Goal: Task Accomplishment & Management: Use online tool/utility

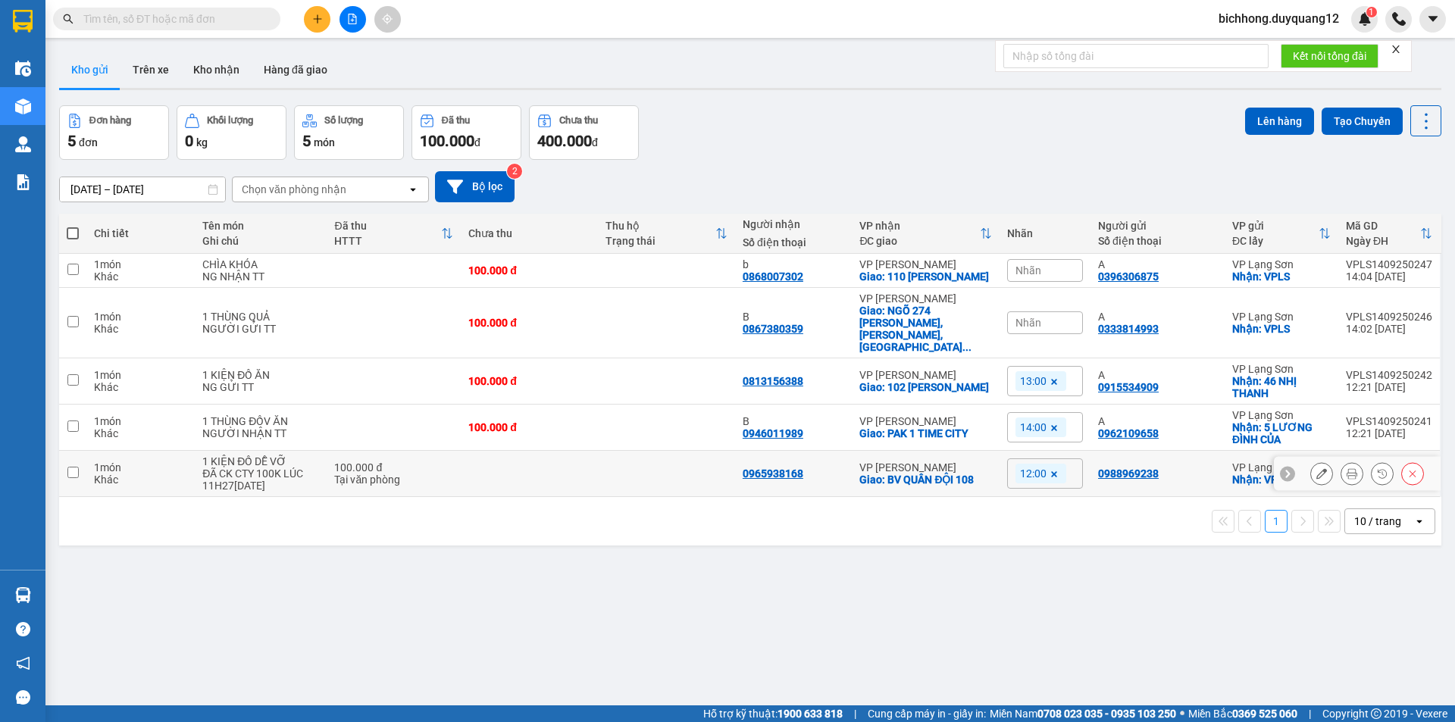
click at [74, 467] on input "checkbox" at bounding box center [72, 472] width 11 height 11
checkbox input "true"
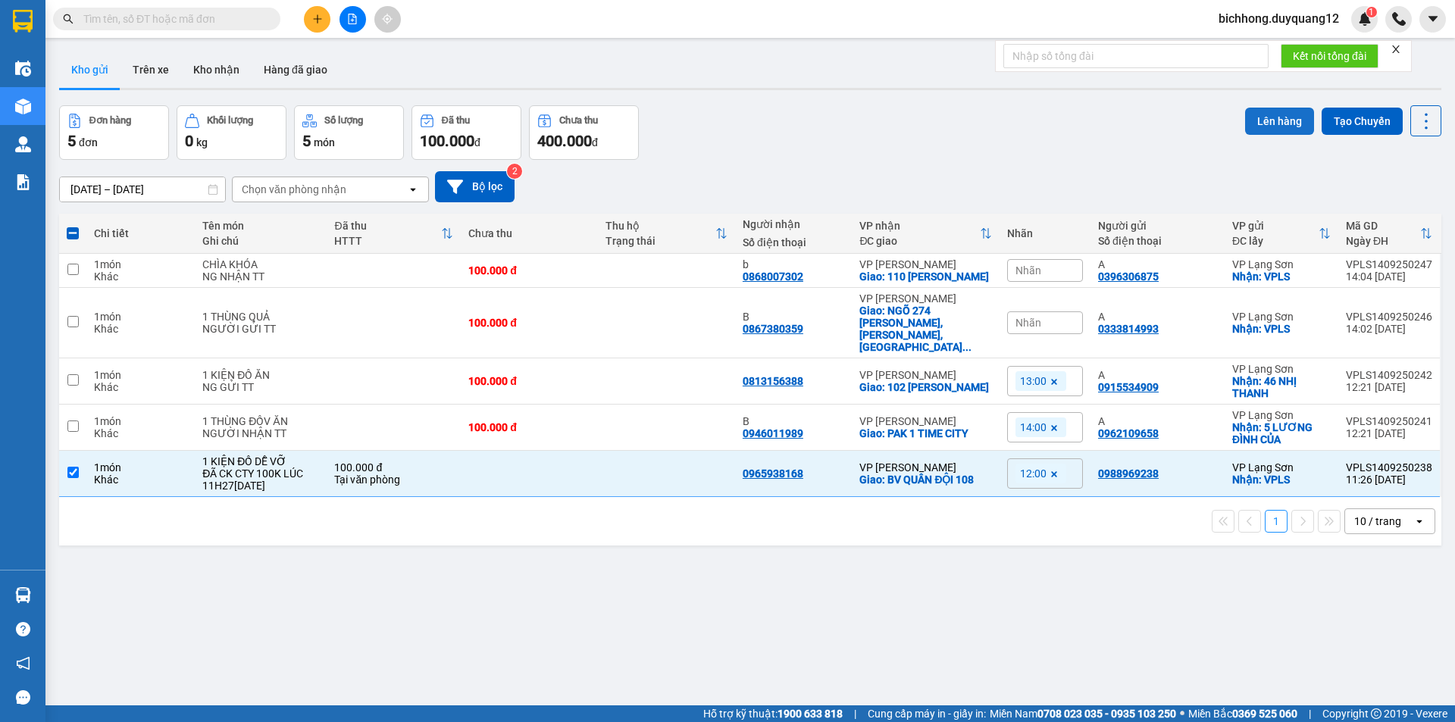
click at [1266, 117] on button "Lên hàng" at bounding box center [1279, 121] width 69 height 27
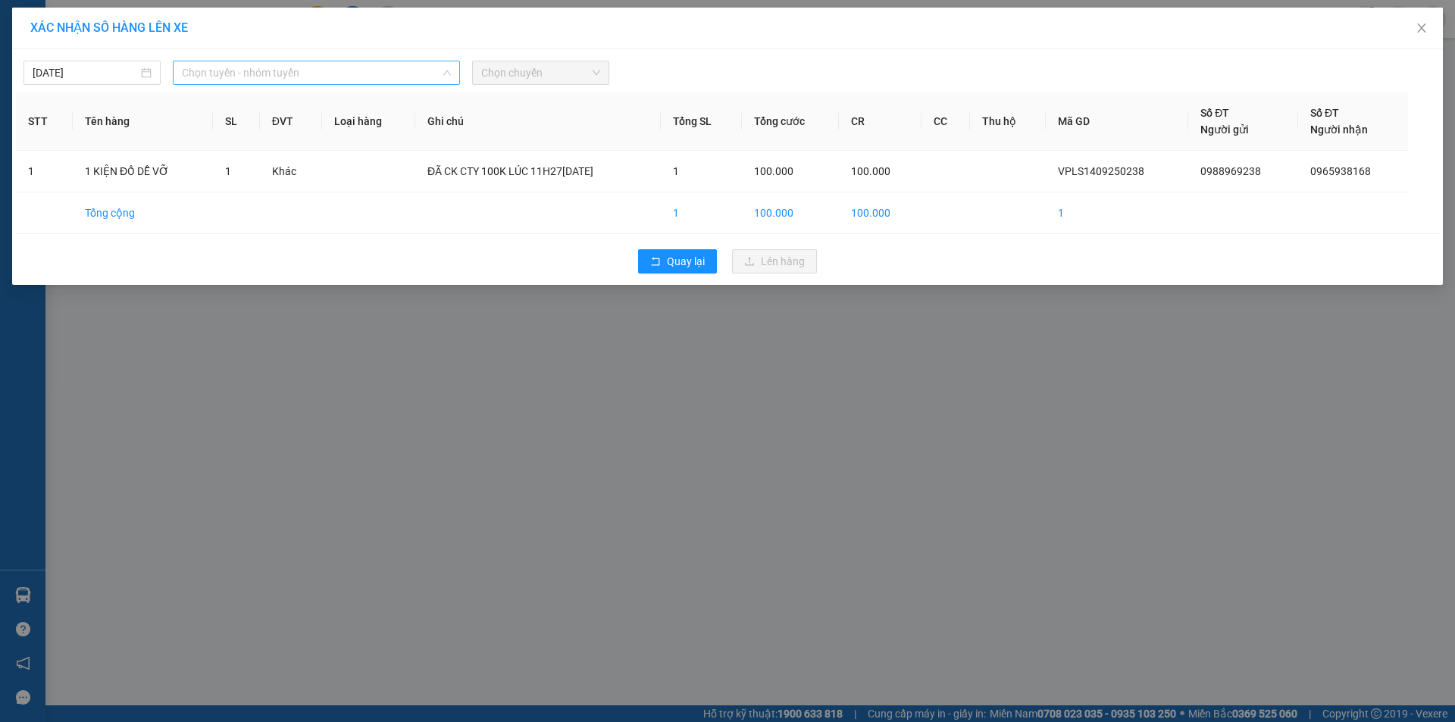
click at [327, 70] on span "Chọn tuyến - nhóm tuyến" at bounding box center [316, 72] width 269 height 23
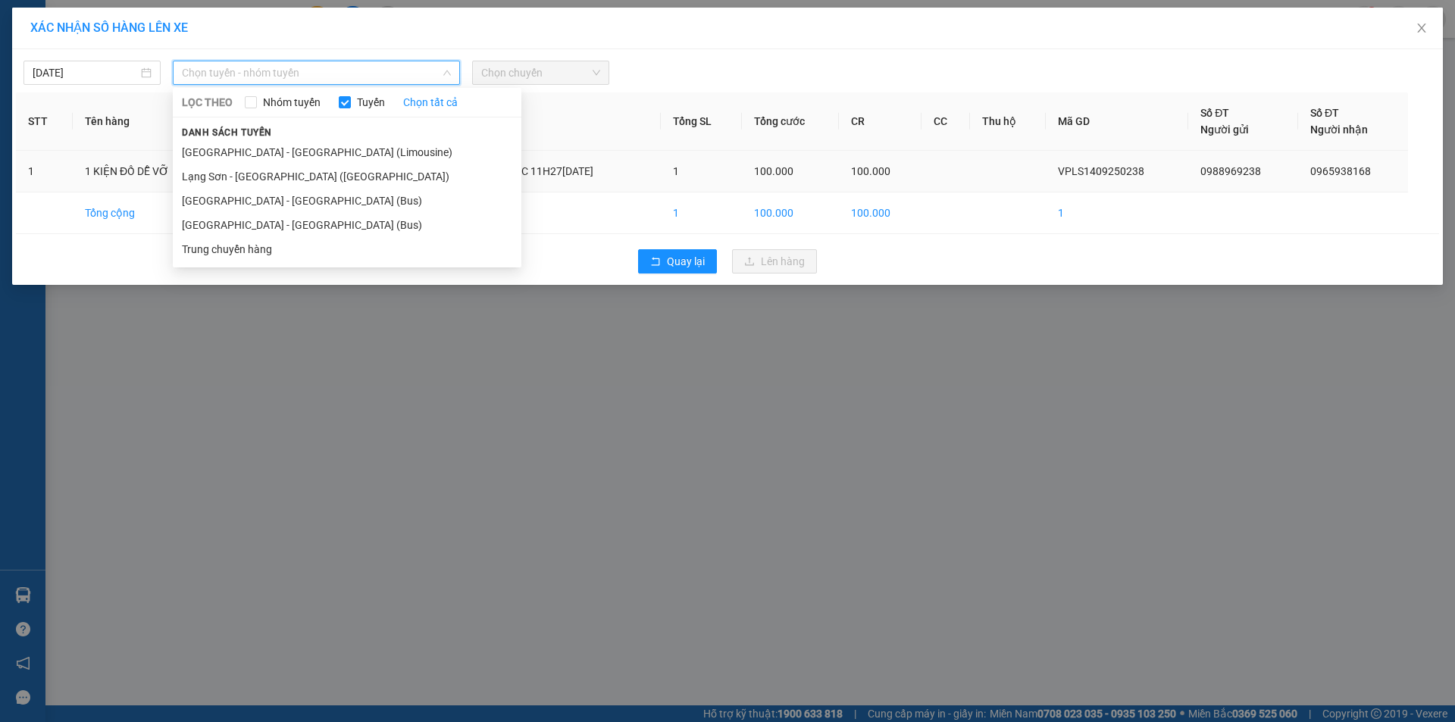
click at [291, 179] on li "Lạng Sơn - [GEOGRAPHIC_DATA] ([GEOGRAPHIC_DATA])" at bounding box center [347, 176] width 349 height 24
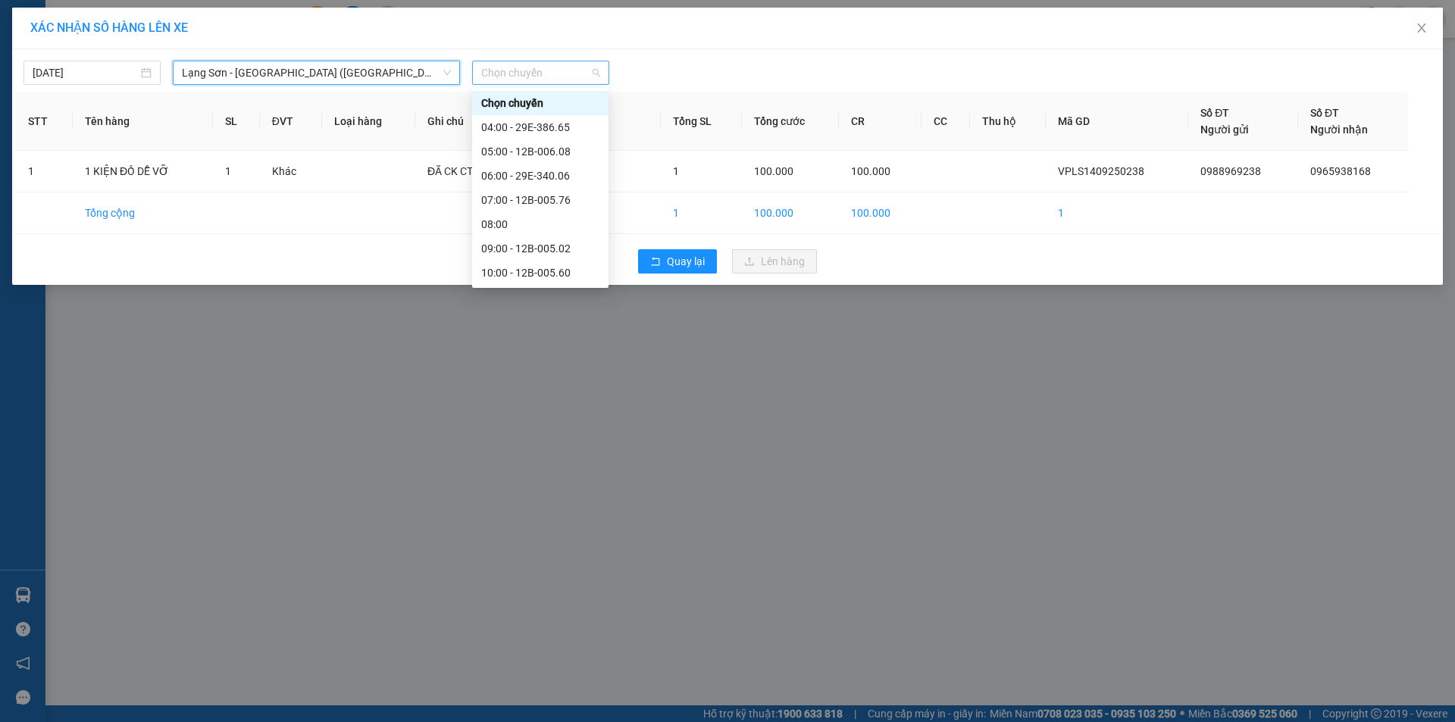
click at [532, 77] on span "Chọn chuyến" at bounding box center [540, 72] width 119 height 23
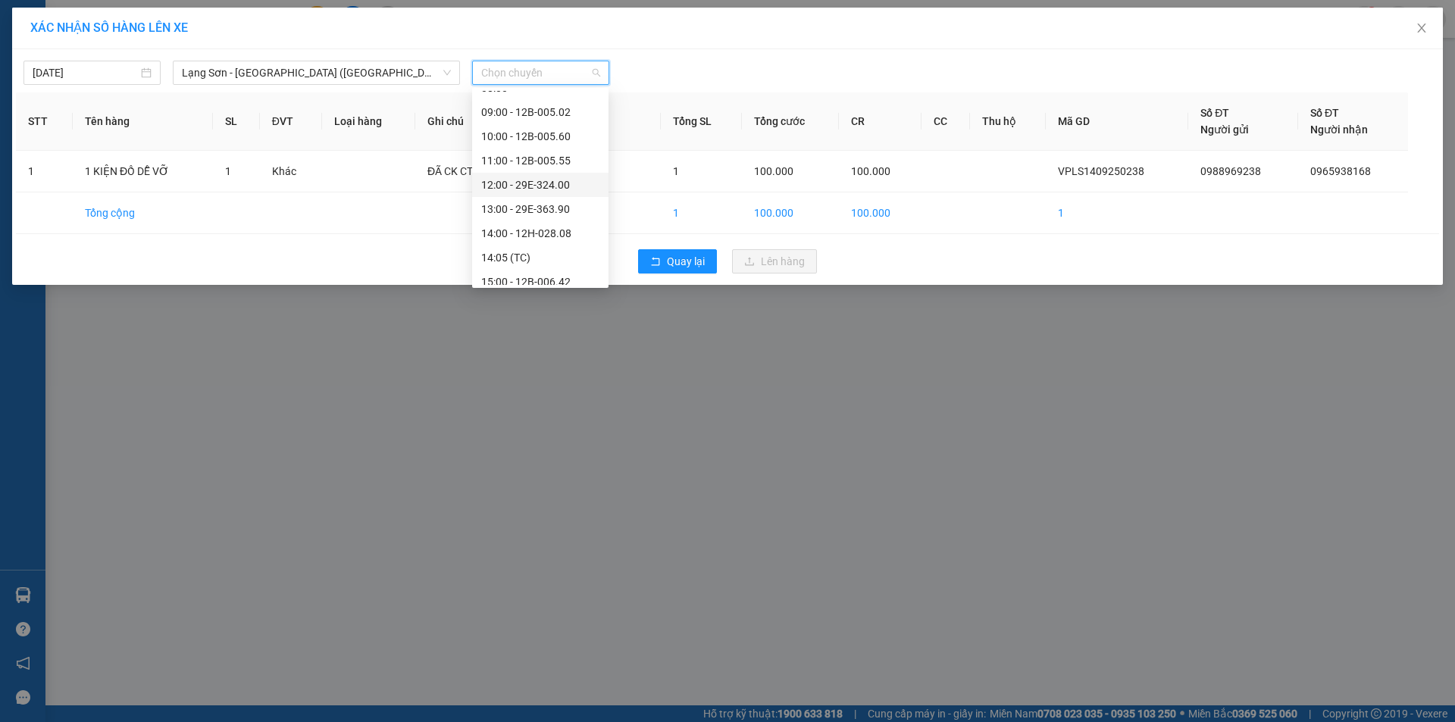
click at [541, 182] on div "12:00 - 29E-324.00" at bounding box center [540, 185] width 118 height 17
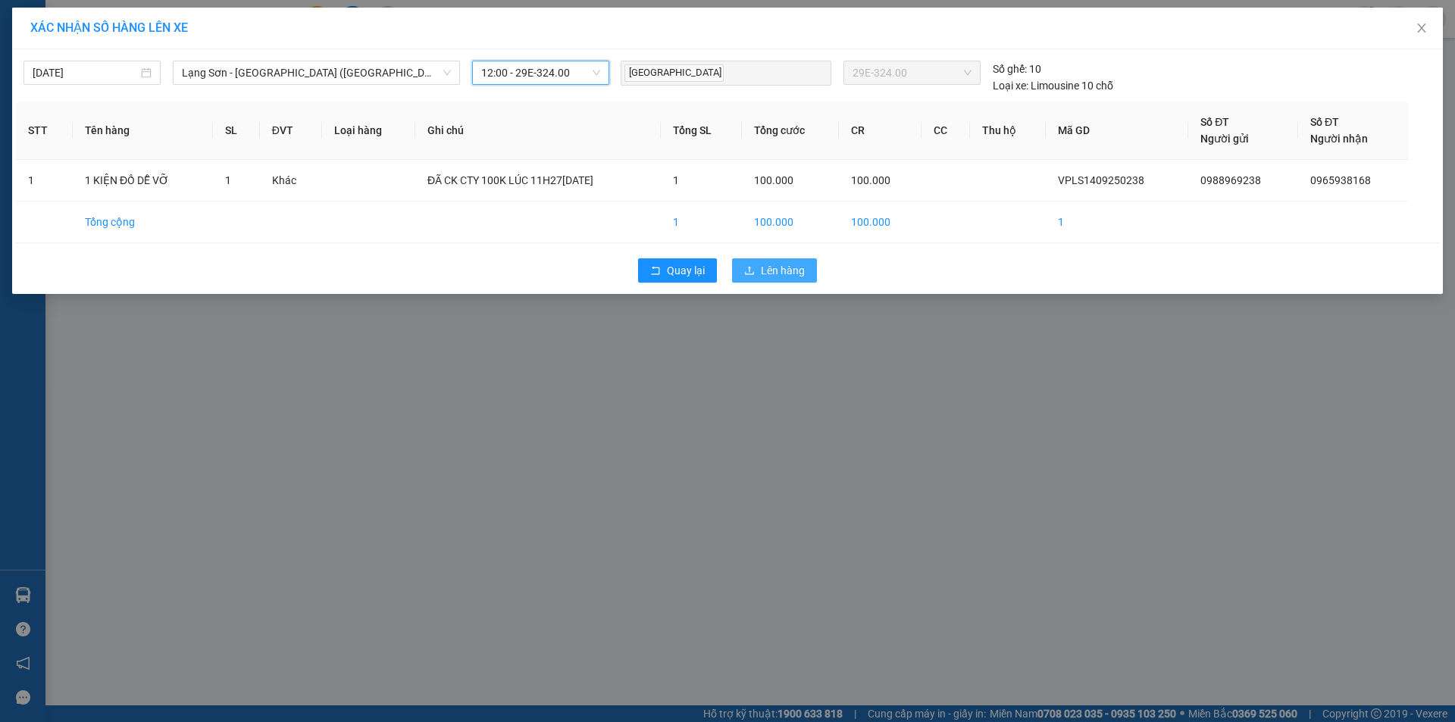
click at [771, 261] on button "Lên hàng" at bounding box center [774, 270] width 85 height 24
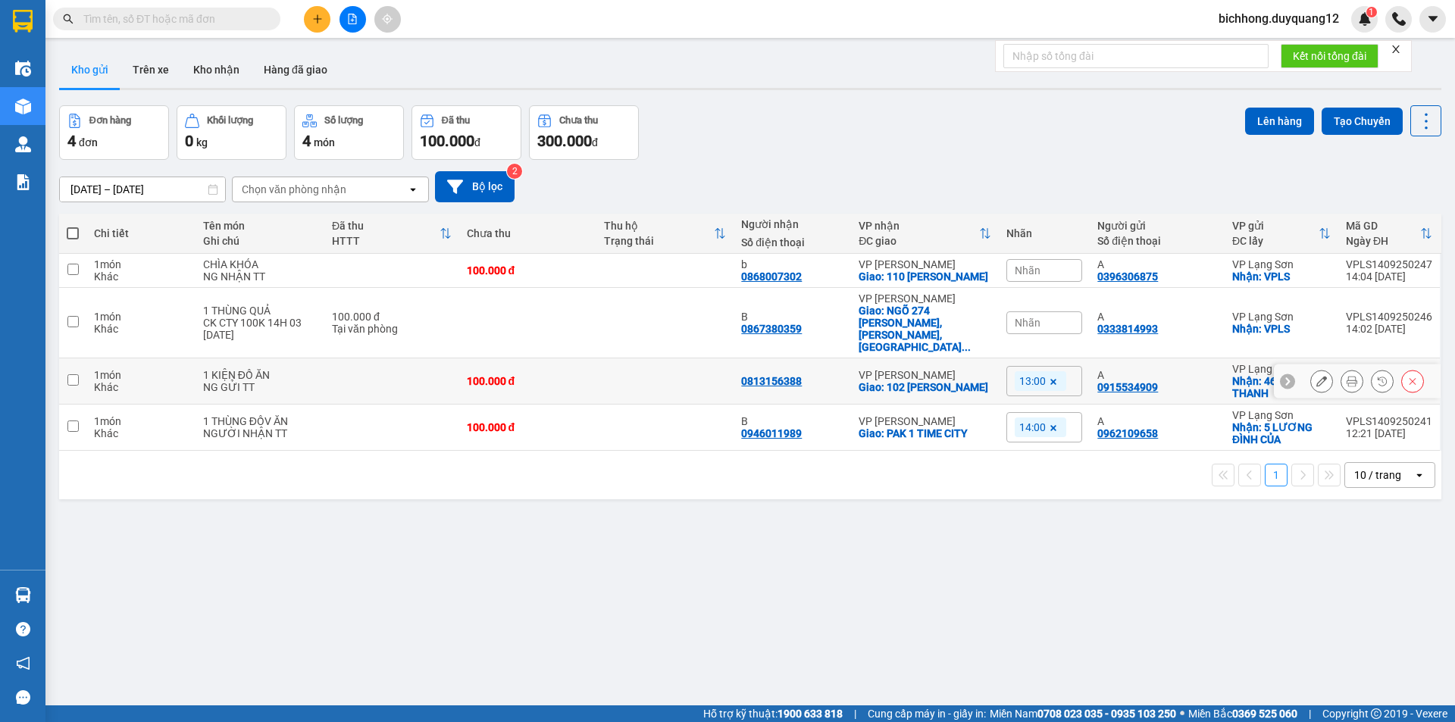
click at [67, 374] on input "checkbox" at bounding box center [72, 379] width 11 height 11
checkbox input "true"
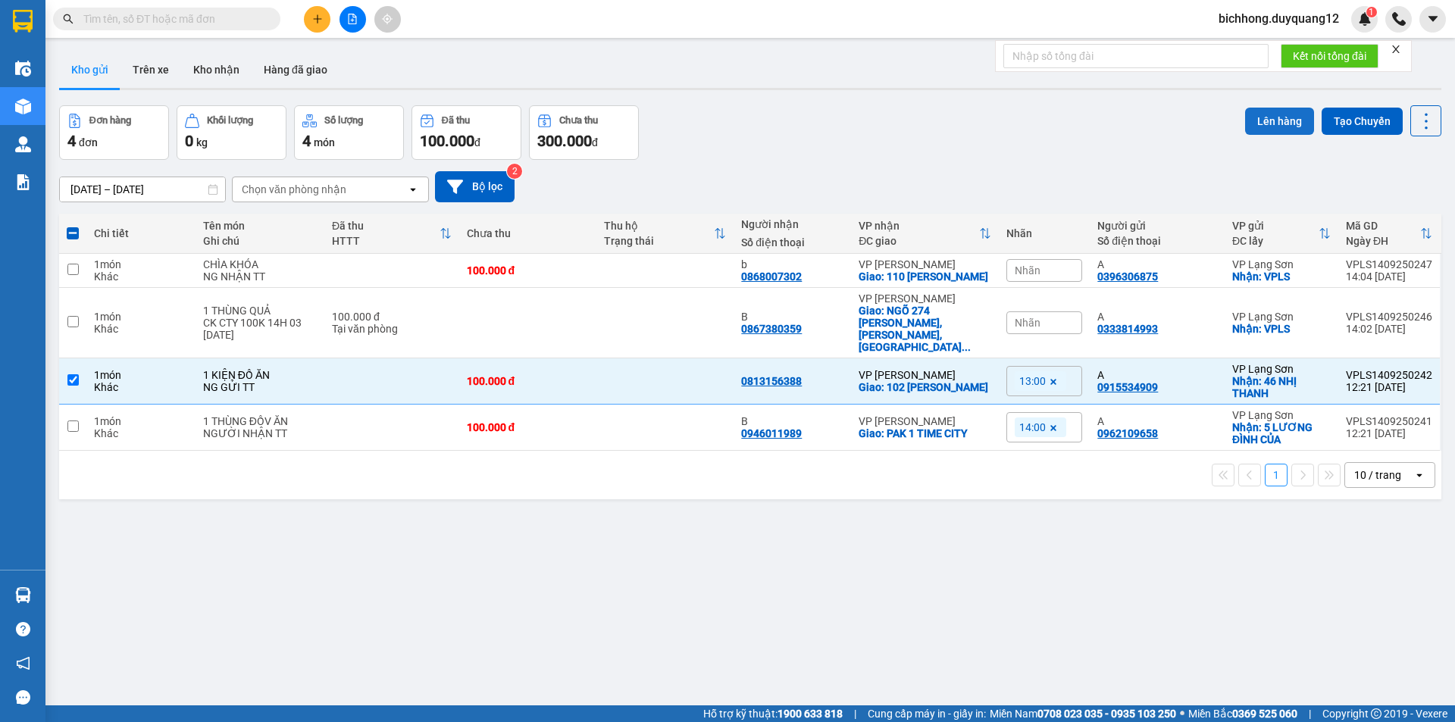
click at [1269, 124] on button "Lên hàng" at bounding box center [1279, 121] width 69 height 27
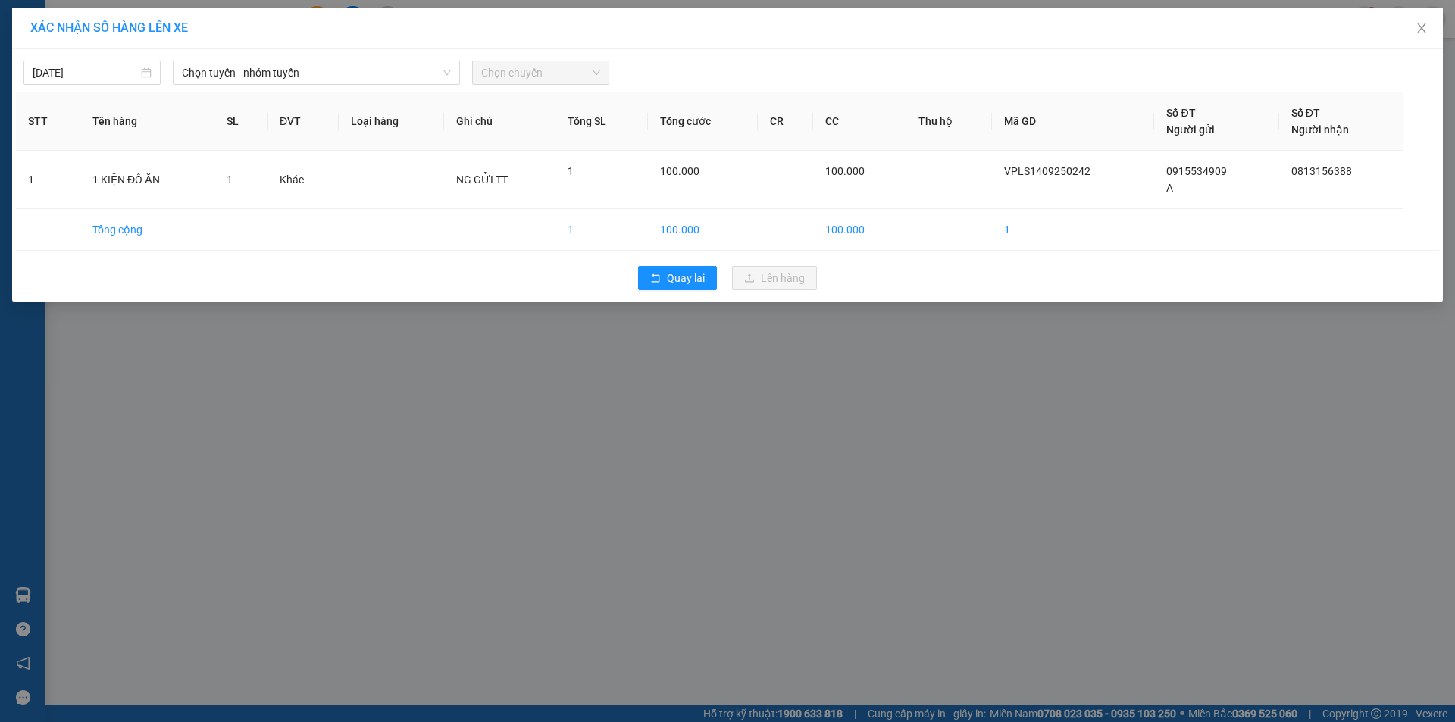
click at [870, 424] on div "XÁC NHẬN SỐ HÀNG LÊN XE [DATE] Chọn tuyến - nhóm tuyến Chọn chuyến STT Tên hàng…" at bounding box center [727, 361] width 1455 height 722
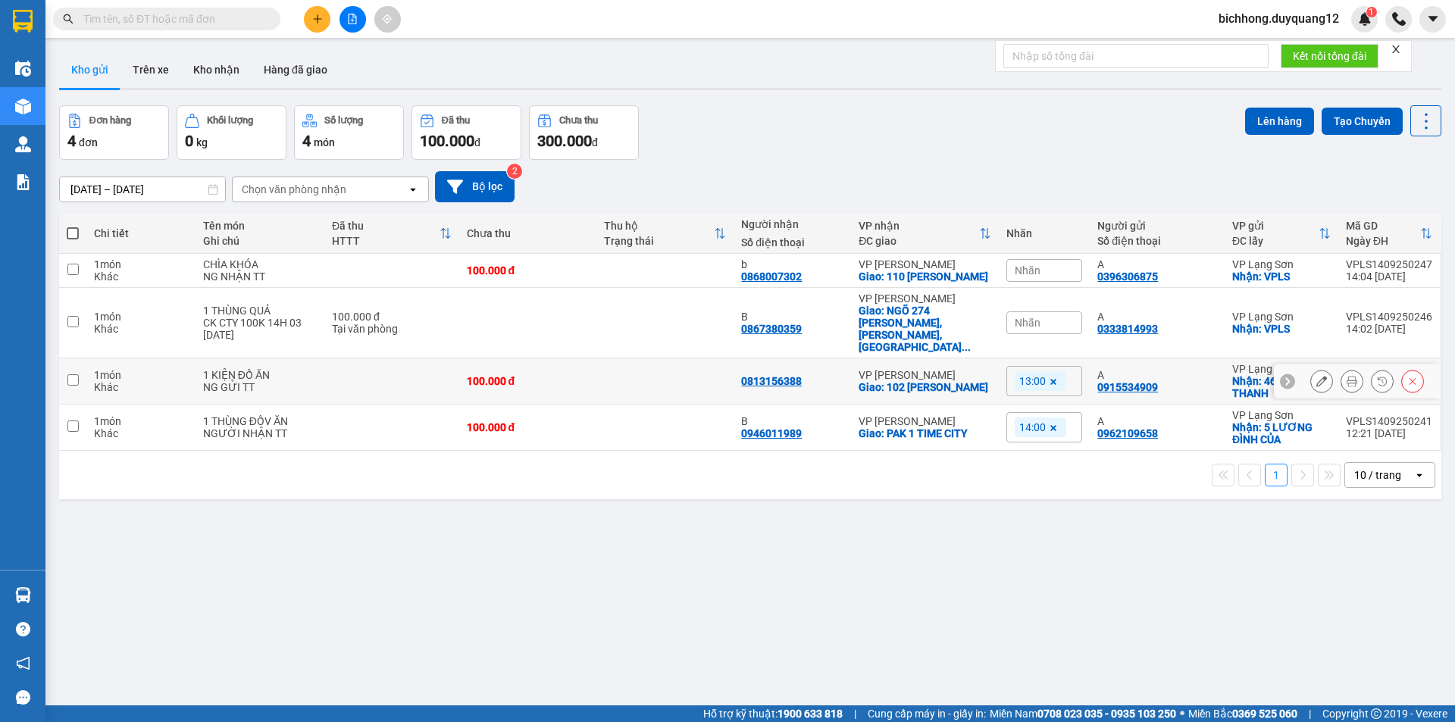
click at [69, 374] on input "checkbox" at bounding box center [72, 379] width 11 height 11
checkbox input "true"
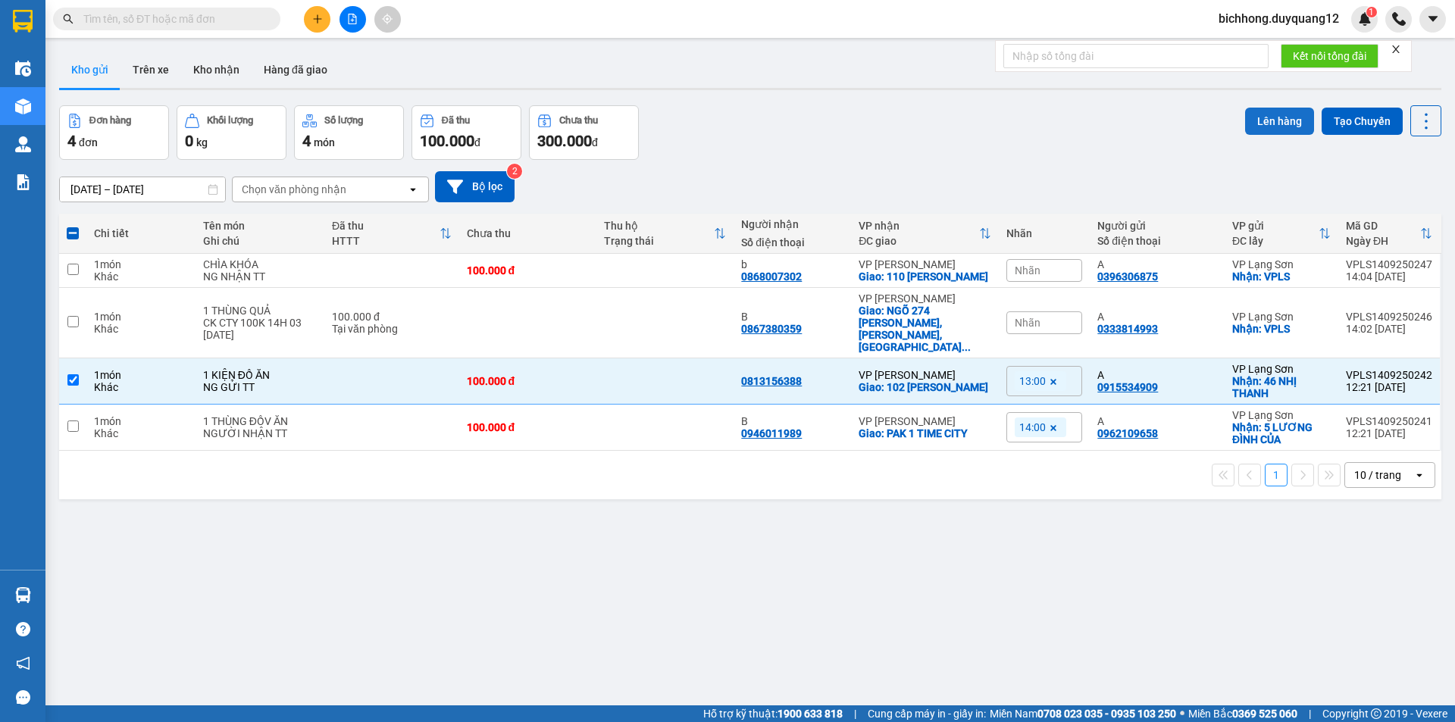
click at [1254, 116] on button "Lên hàng" at bounding box center [1279, 121] width 69 height 27
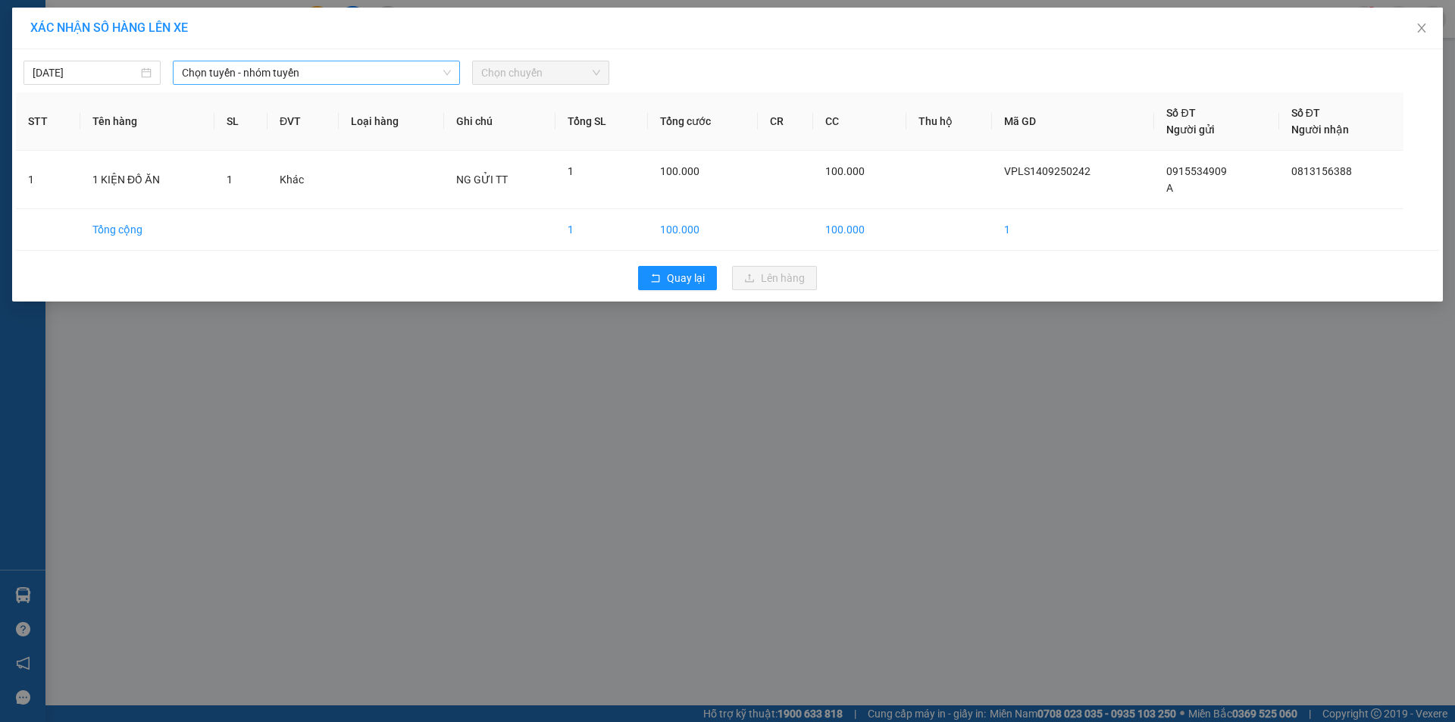
click at [381, 72] on span "Chọn tuyến - nhóm tuyến" at bounding box center [316, 72] width 269 height 23
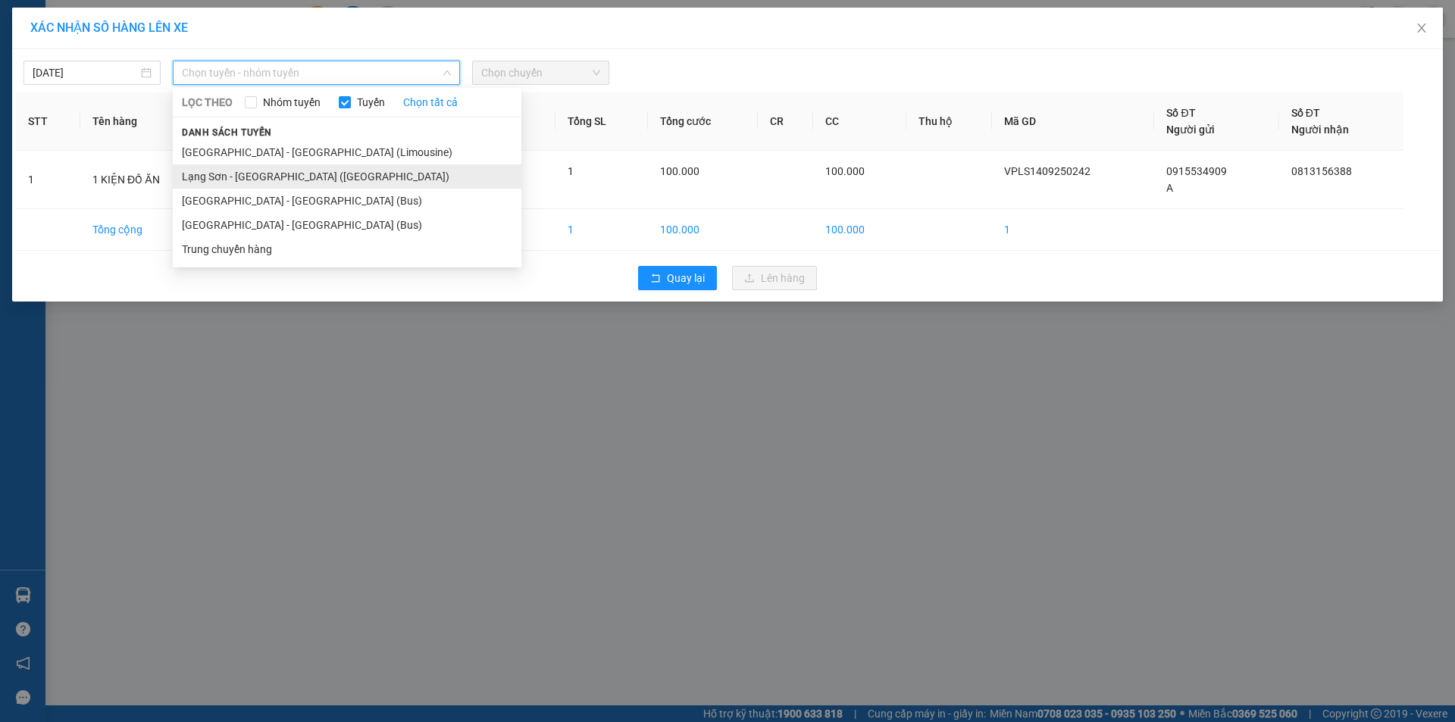
drag, startPoint x: 285, startPoint y: 180, endPoint x: 535, endPoint y: 124, distance: 256.1
click at [288, 180] on li "Lạng Sơn - [GEOGRAPHIC_DATA] ([GEOGRAPHIC_DATA])" at bounding box center [347, 176] width 349 height 24
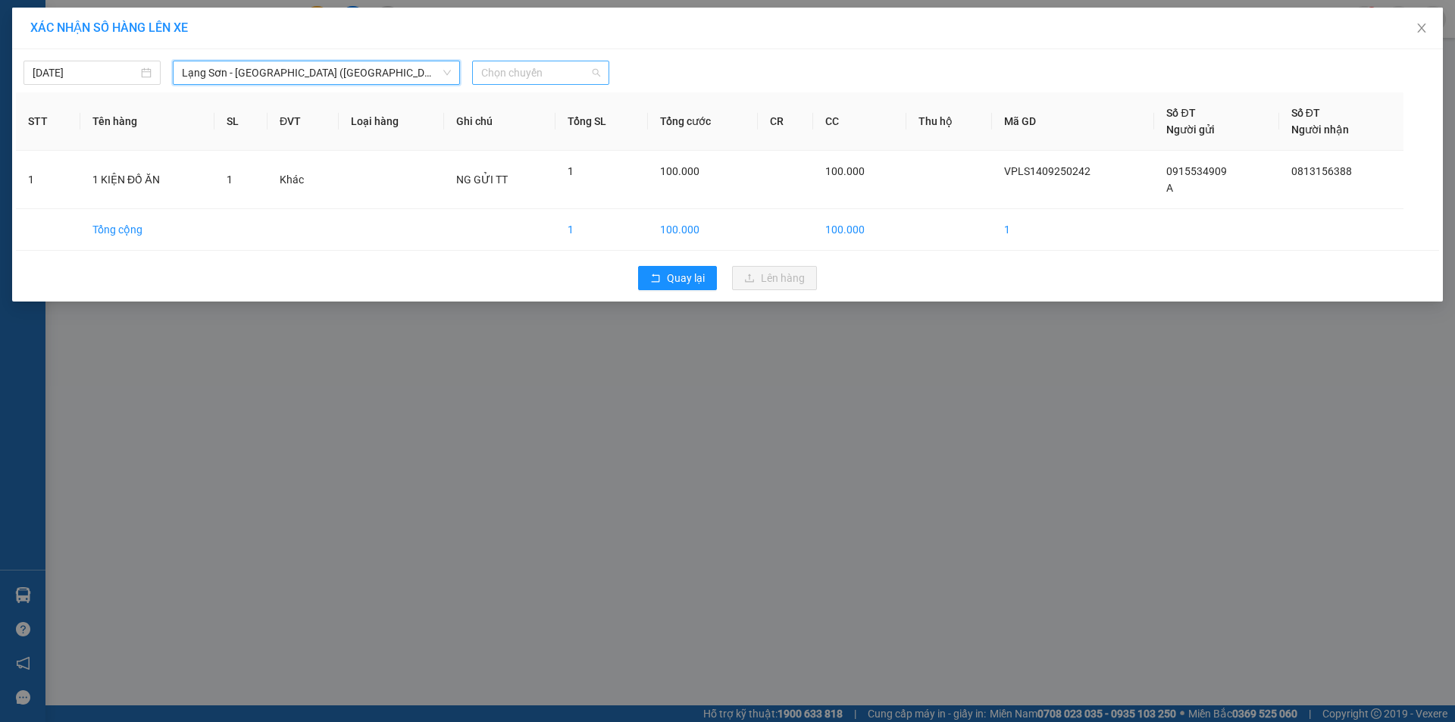
click at [535, 80] on span "Chọn chuyến" at bounding box center [540, 72] width 119 height 23
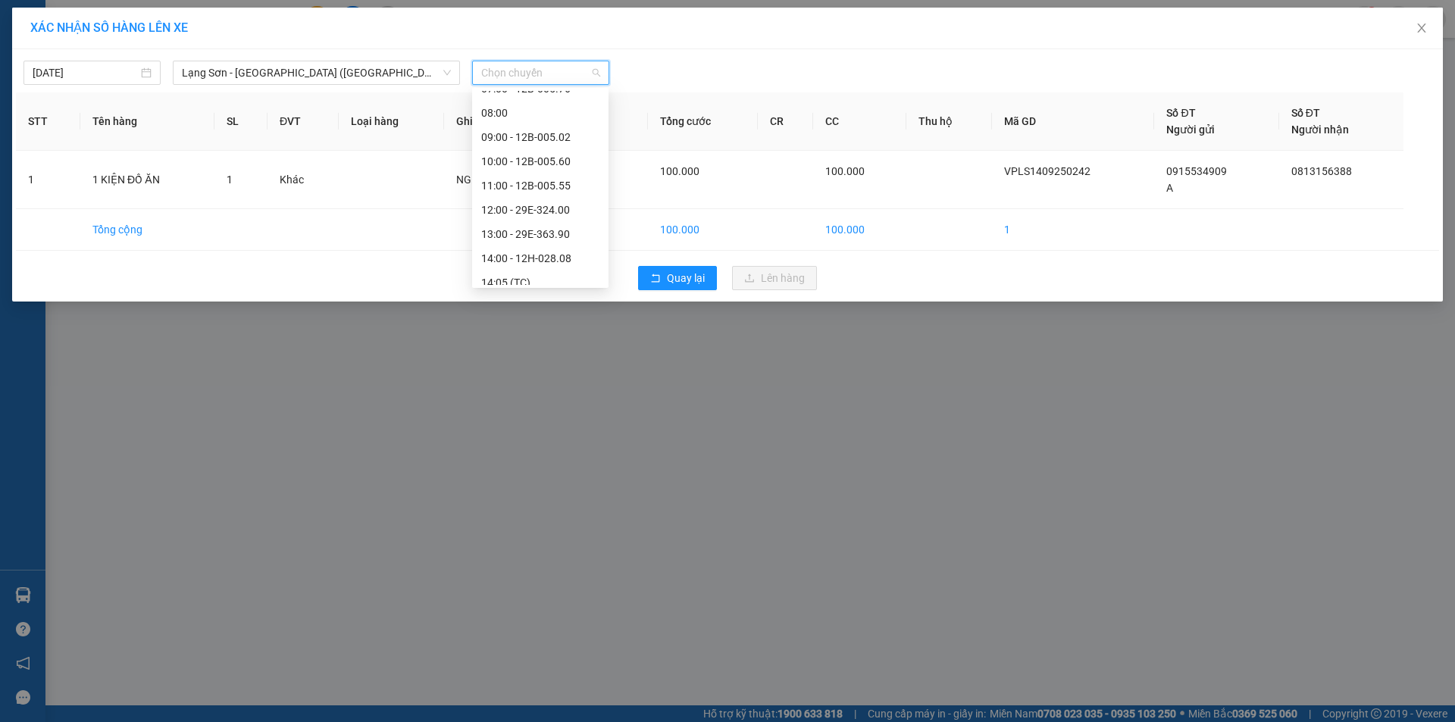
scroll to position [116, 0]
click at [536, 225] on div "13:00 - 29E-363.90" at bounding box center [540, 229] width 118 height 17
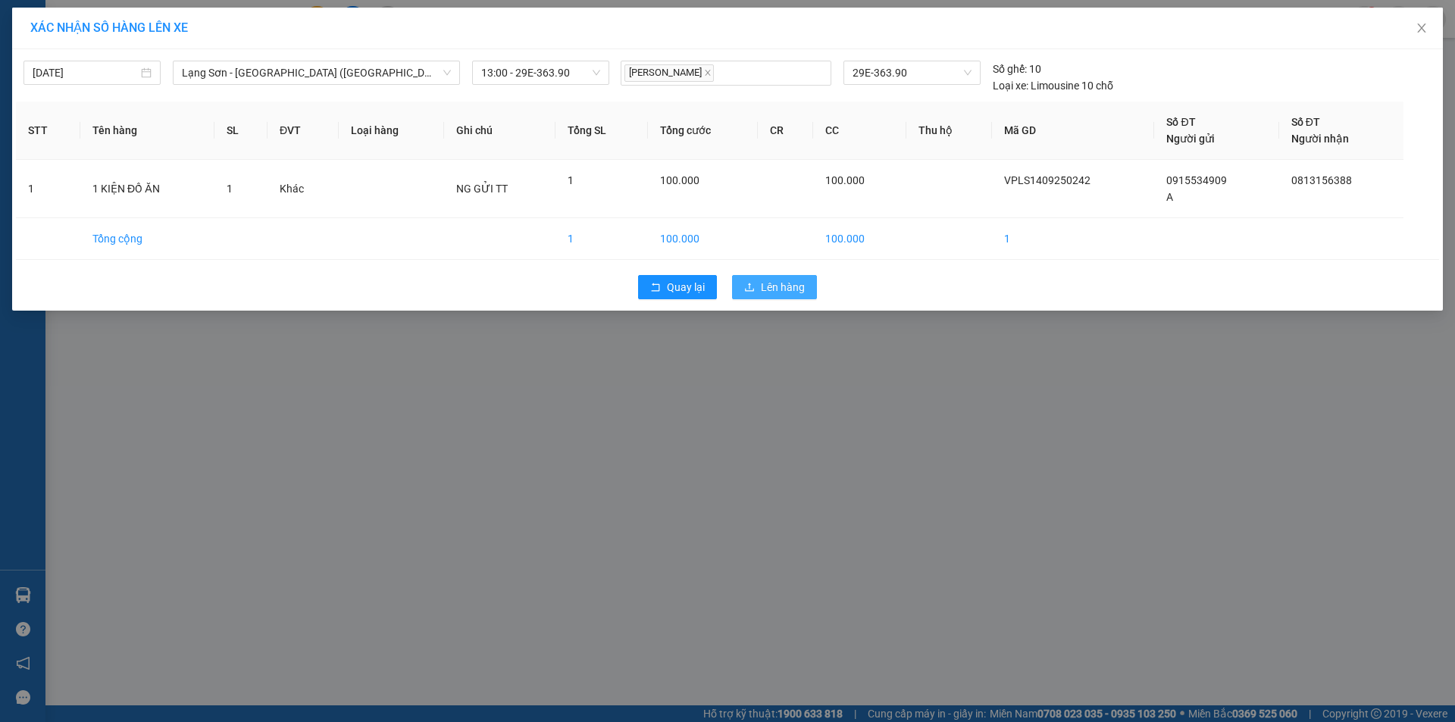
click at [765, 284] on span "Lên hàng" at bounding box center [783, 287] width 44 height 17
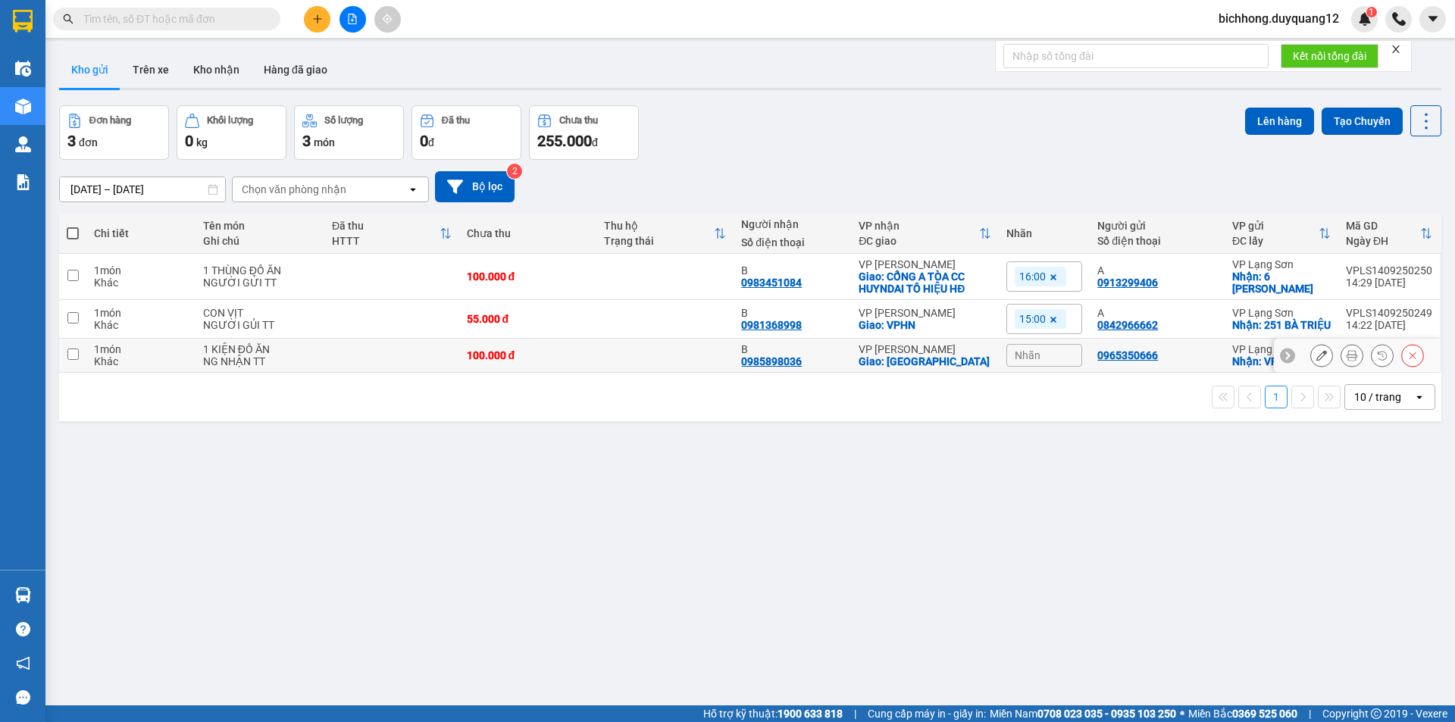
click at [71, 360] on input "checkbox" at bounding box center [72, 354] width 11 height 11
checkbox input "true"
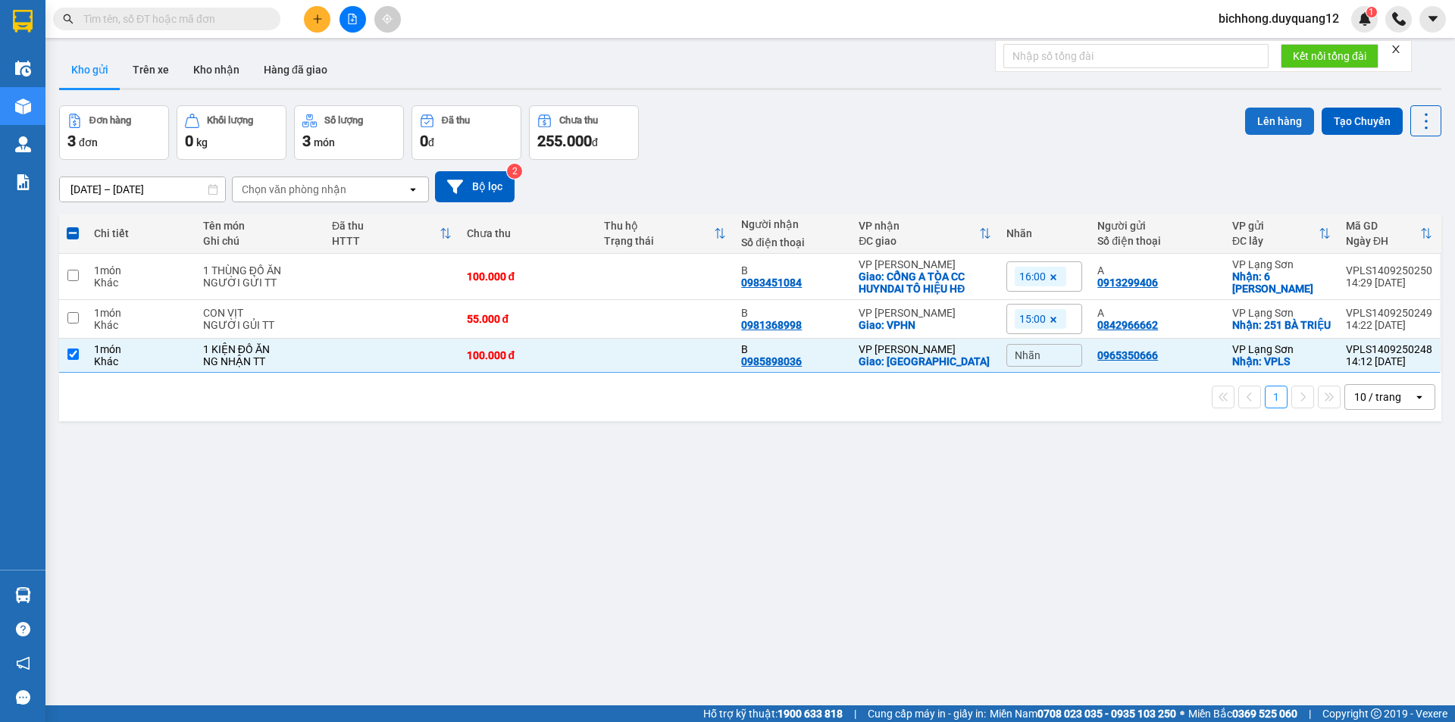
click at [1255, 119] on button "Lên hàng" at bounding box center [1279, 121] width 69 height 27
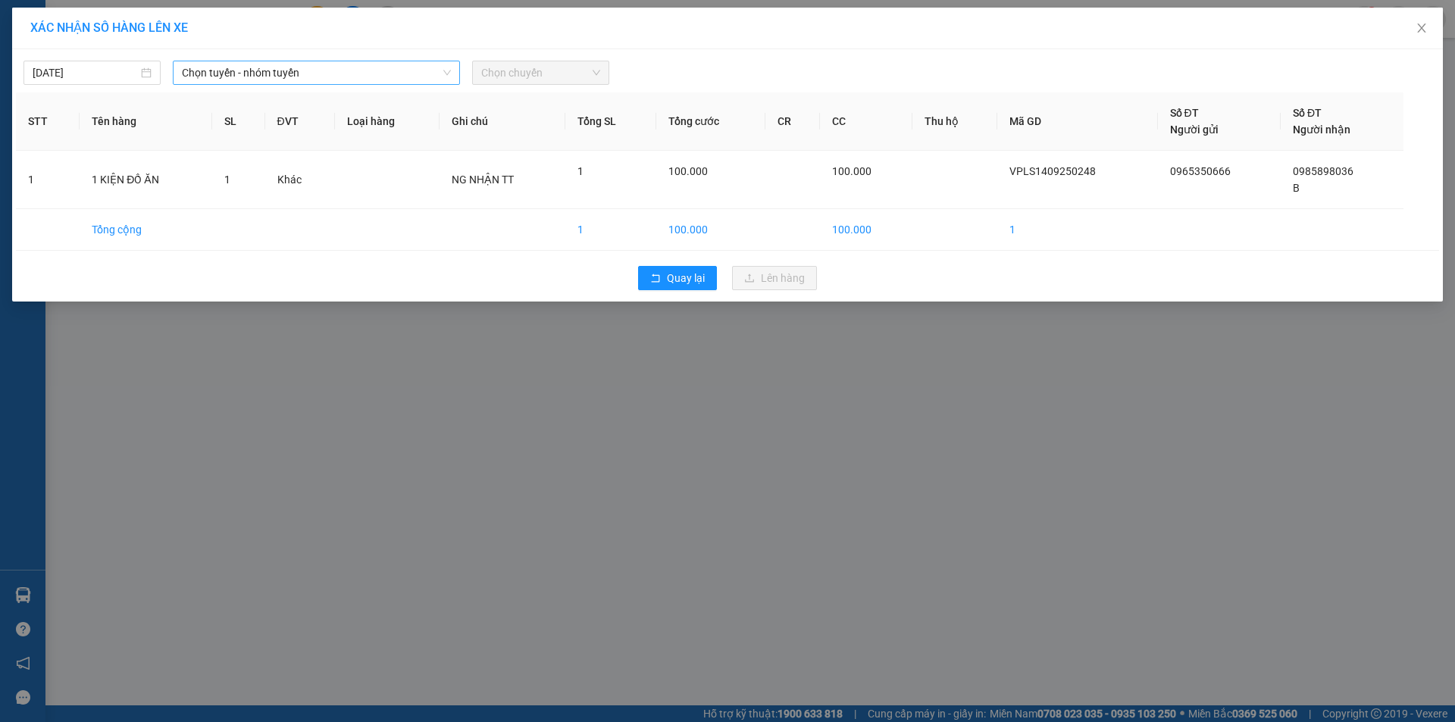
click at [386, 70] on span "Chọn tuyến - nhóm tuyến" at bounding box center [316, 72] width 269 height 23
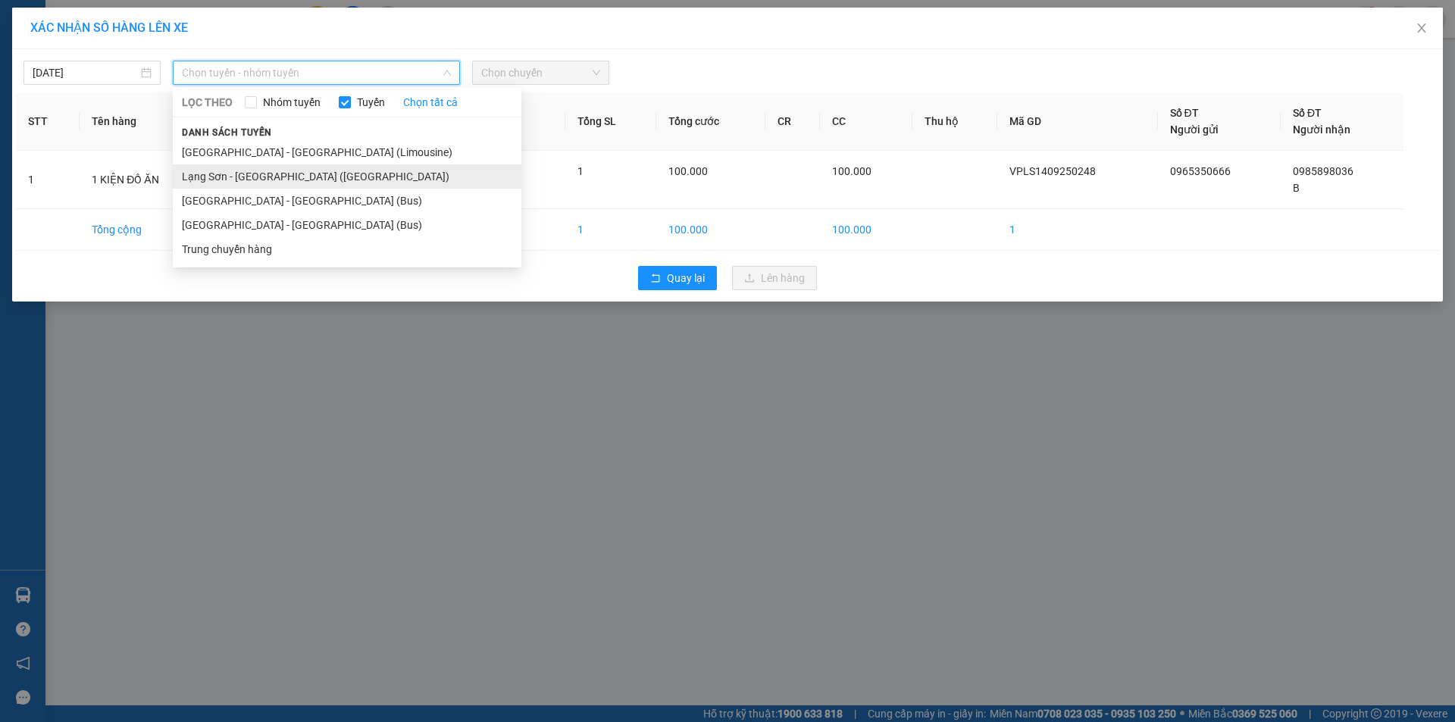
click at [259, 174] on li "Lạng Sơn - [GEOGRAPHIC_DATA] ([GEOGRAPHIC_DATA])" at bounding box center [347, 176] width 349 height 24
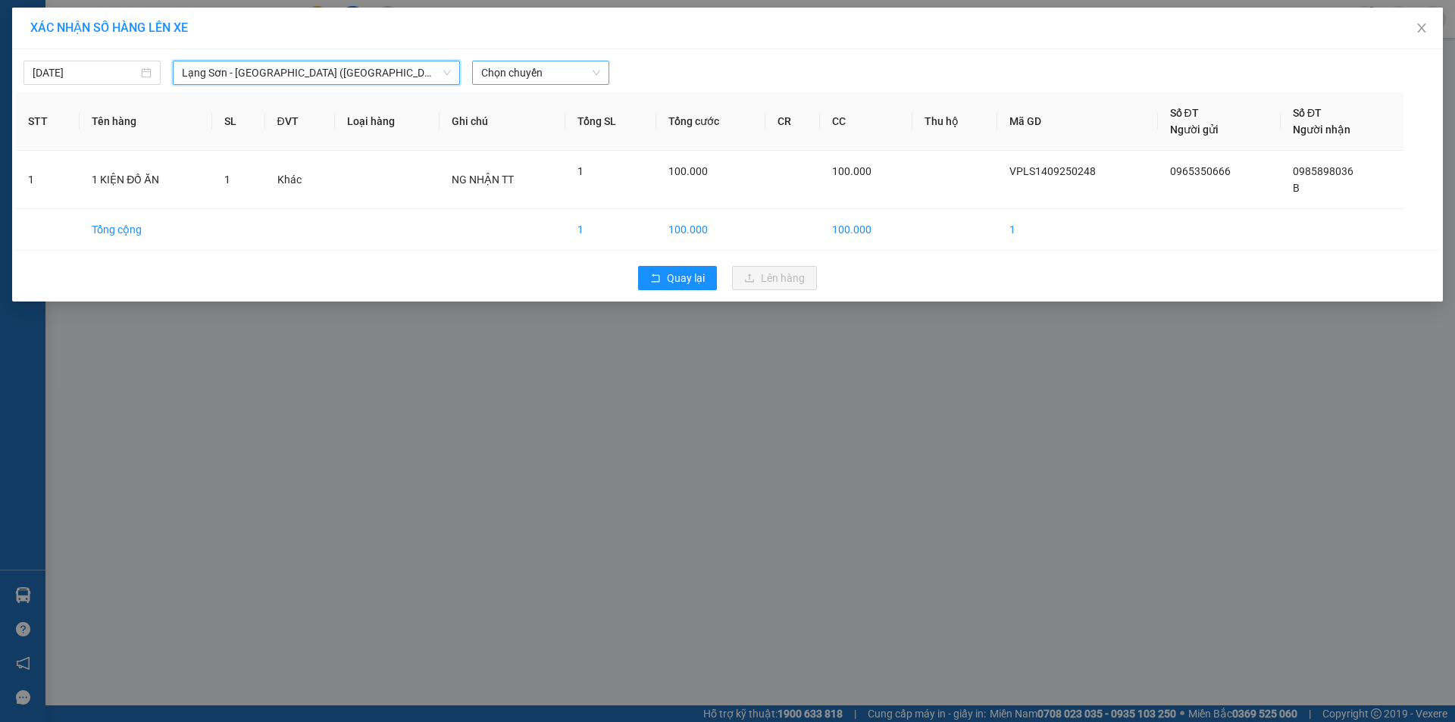
click at [504, 71] on span "Chọn chuyến" at bounding box center [540, 72] width 119 height 23
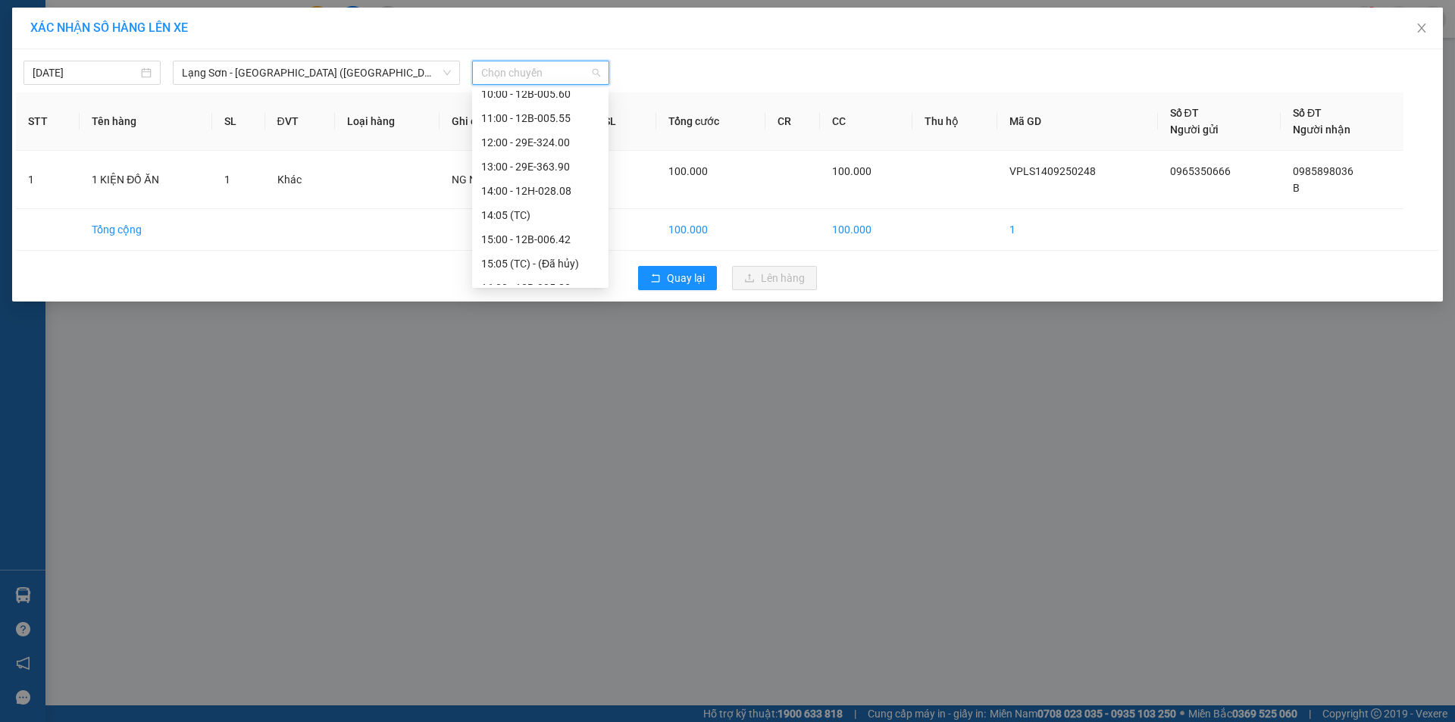
scroll to position [181, 0]
click at [542, 233] on div "15:00 - 12B-006.42" at bounding box center [540, 237] width 118 height 17
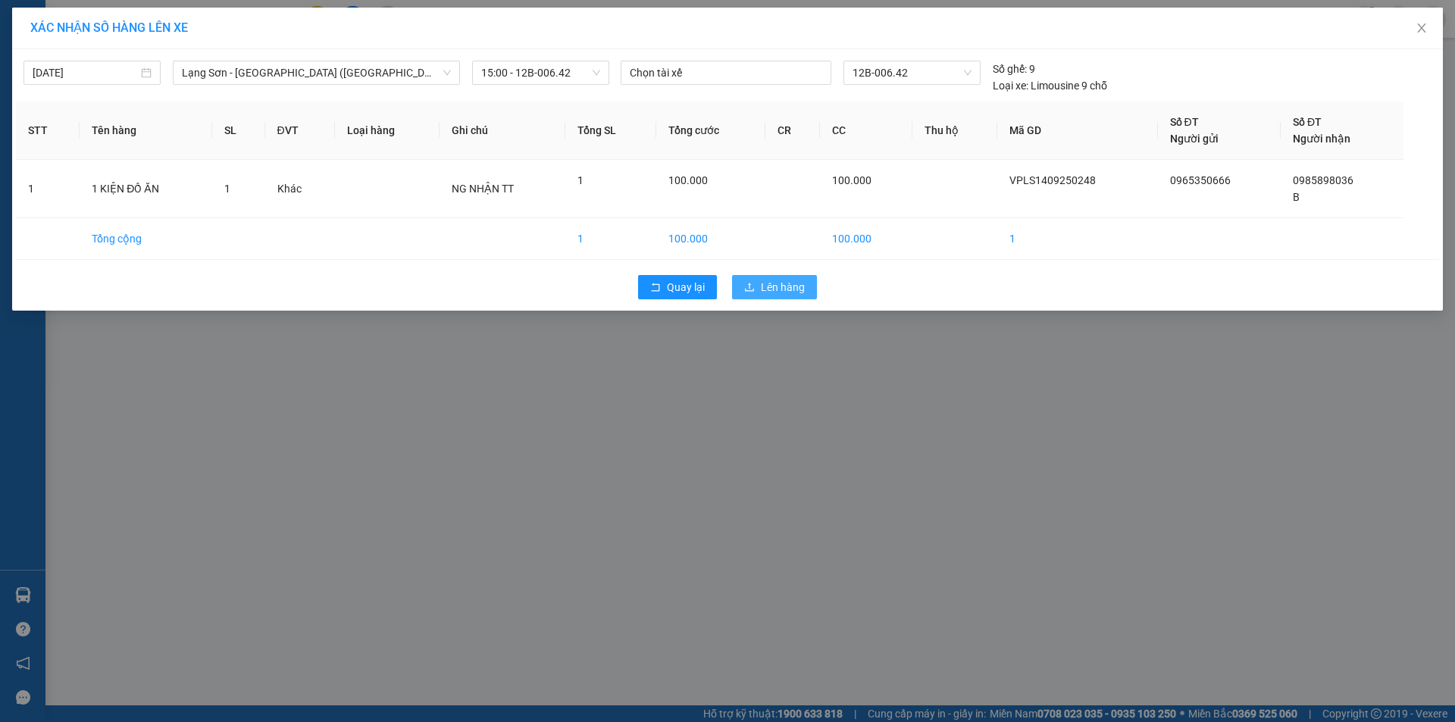
click at [771, 286] on span "Lên hàng" at bounding box center [783, 287] width 44 height 17
